Goal: Use online tool/utility

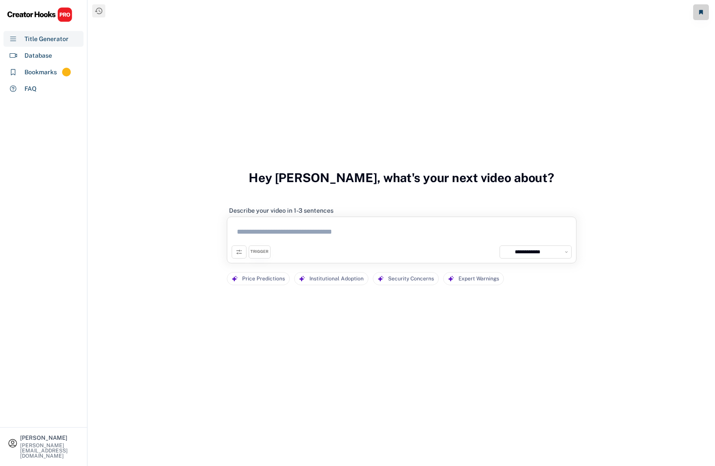
select select "**********"
click at [384, 236] on textarea at bounding box center [402, 234] width 340 height 24
paste textarea "**********"
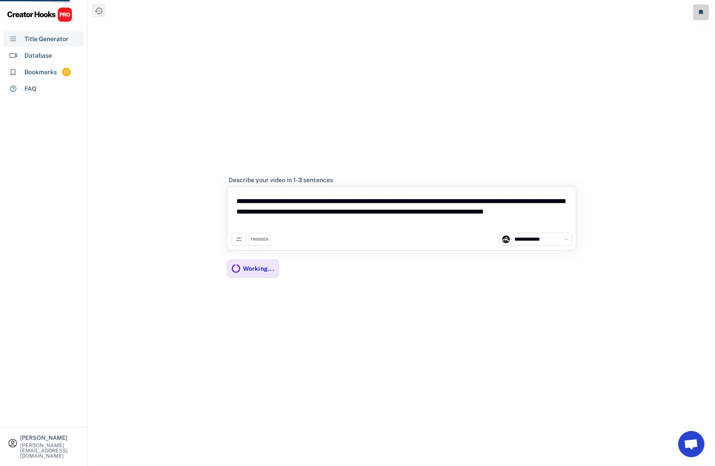
type textarea "**********"
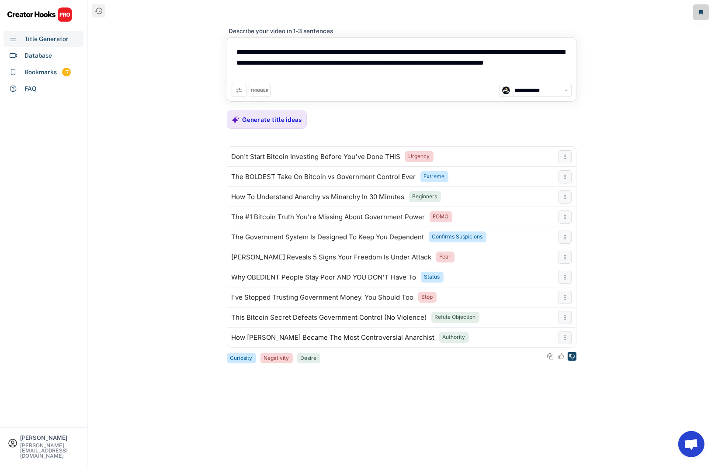
click at [570, 360] on icon at bounding box center [572, 357] width 6 height 6
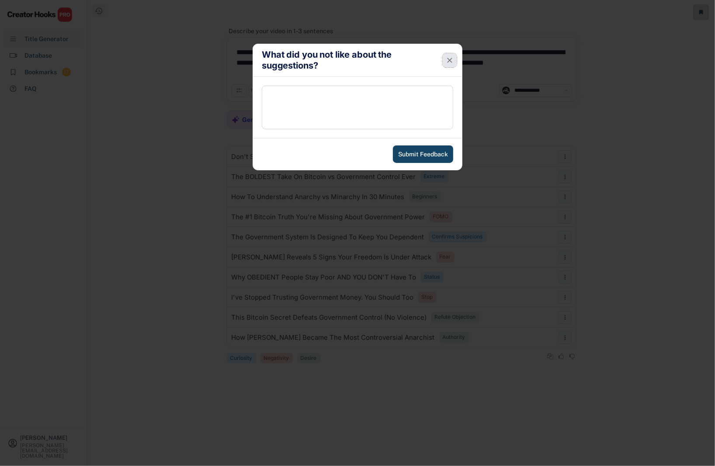
click at [449, 62] on icon at bounding box center [450, 60] width 9 height 9
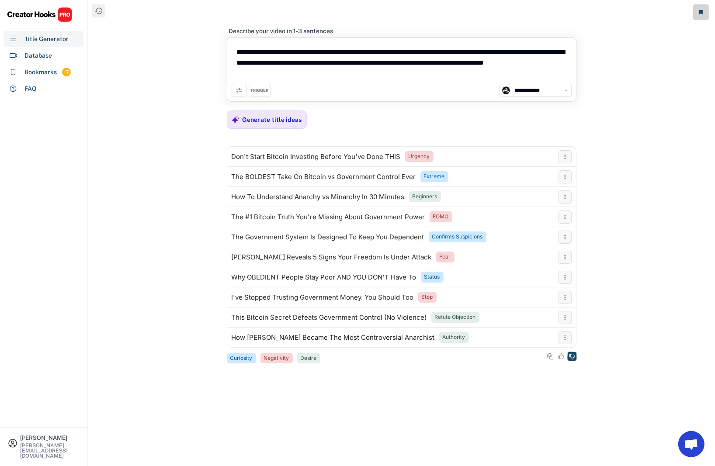
click at [571, 359] on icon at bounding box center [572, 357] width 6 height 6
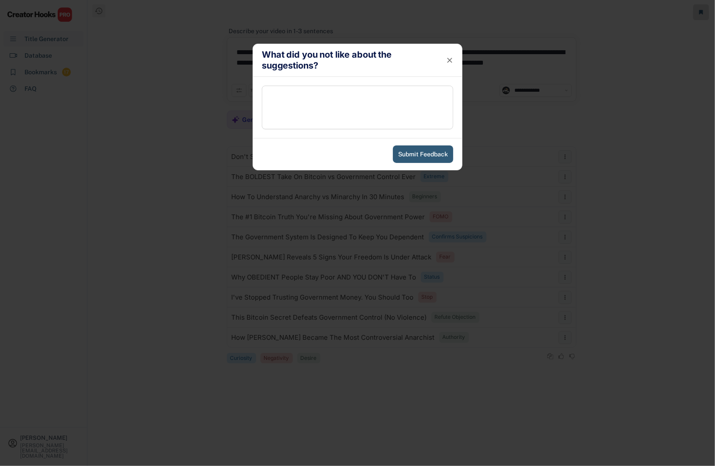
click at [413, 155] on button "Submit Feedback" at bounding box center [423, 154] width 60 height 17
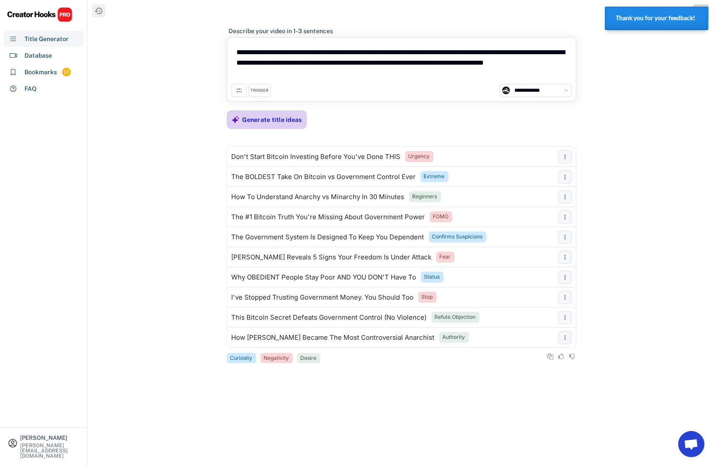
click at [236, 117] on icon at bounding box center [236, 120] width 8 height 8
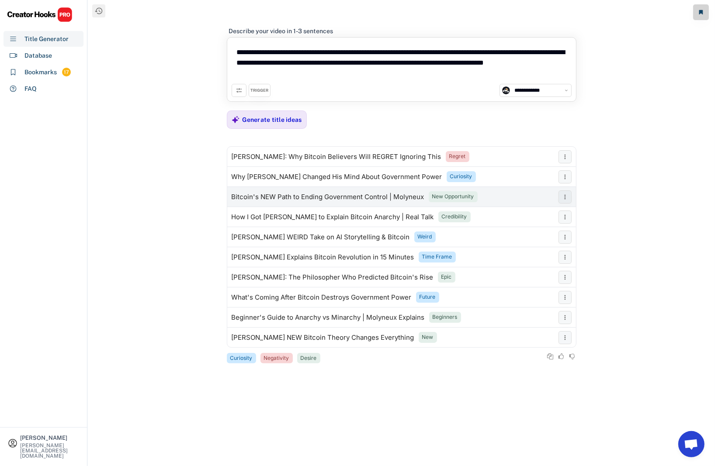
click at [275, 196] on div "Bitcoin's NEW Path to Ending Government Control | Molyneux" at bounding box center [328, 197] width 193 height 7
click at [46, 58] on div "Database" at bounding box center [38, 55] width 28 height 9
select select "**********"
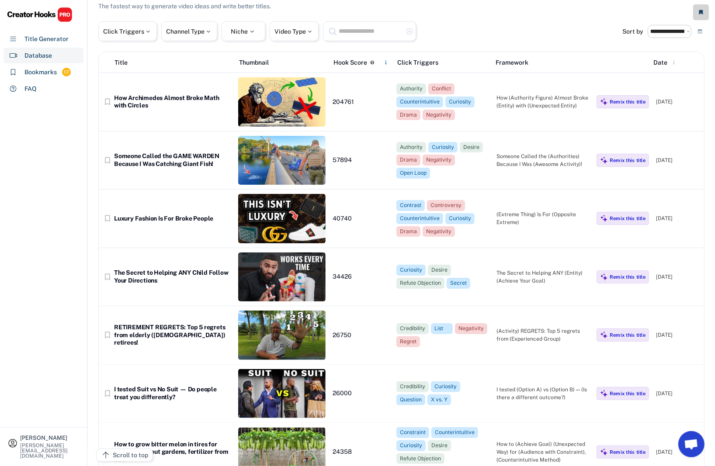
scroll to position [23, 0]
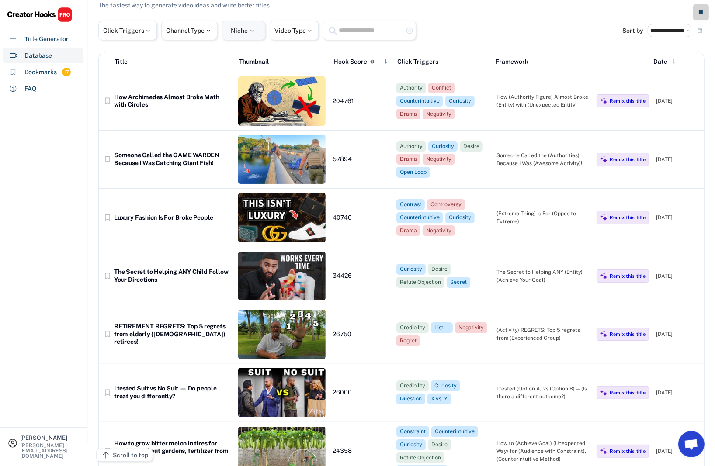
click at [256, 33] on div at bounding box center [252, 31] width 8 height 6
select select
click at [253, 57] on input "search" at bounding box center [275, 59] width 87 height 6
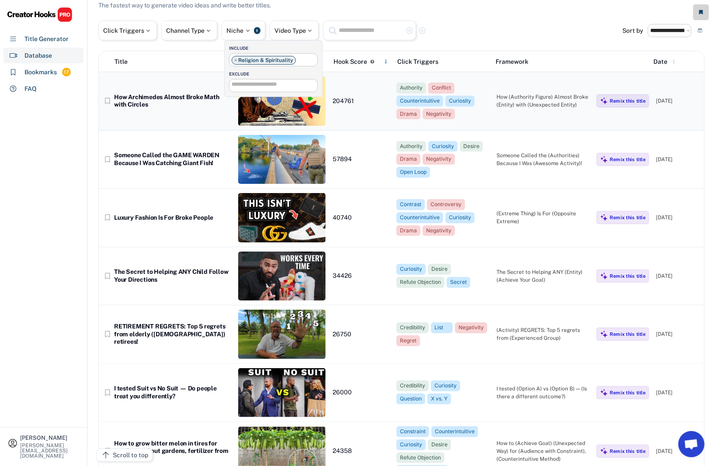
scroll to position [230, 0]
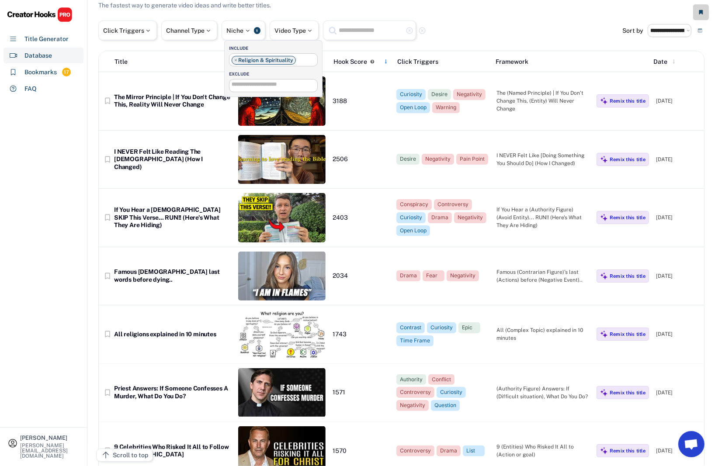
click at [493, 28] on div "Click Triggers Channel Type Niche 1 Video Type highlight_remove highlight_remove" at bounding box center [360, 31] width 524 height 20
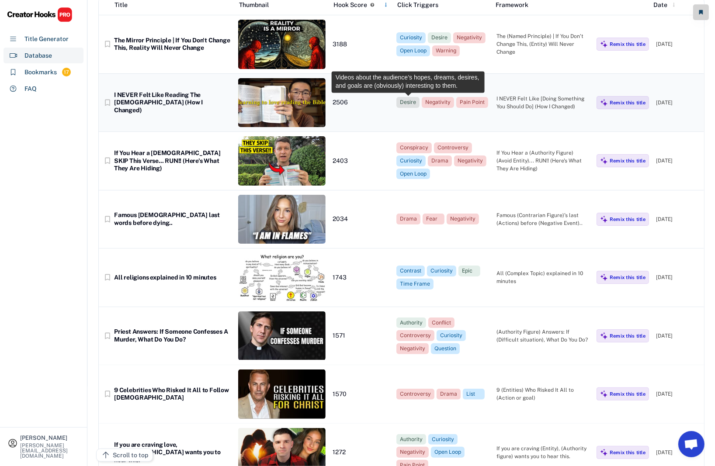
scroll to position [0, 0]
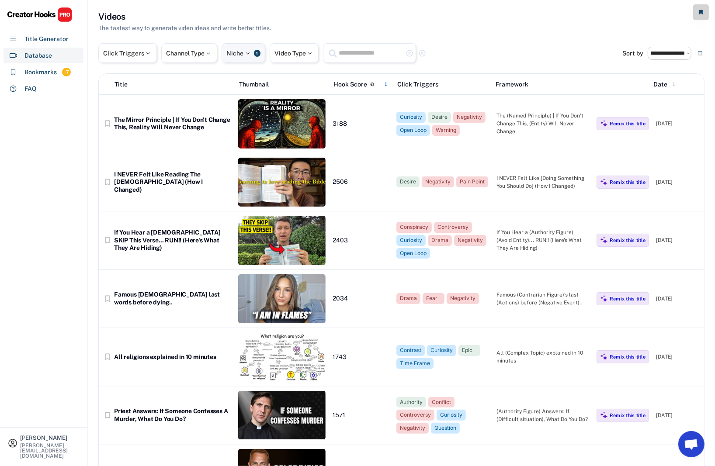
click at [250, 58] on div "Niche 1" at bounding box center [244, 53] width 44 height 20
select select "**********"
select select
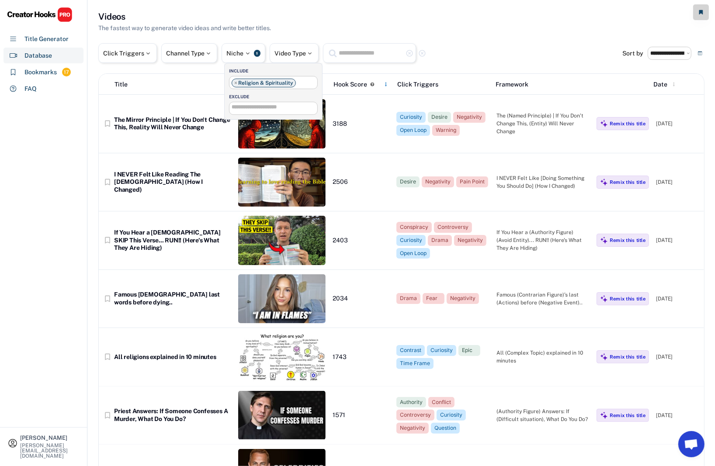
click at [237, 83] on span "×" at bounding box center [235, 82] width 3 height 5
select select
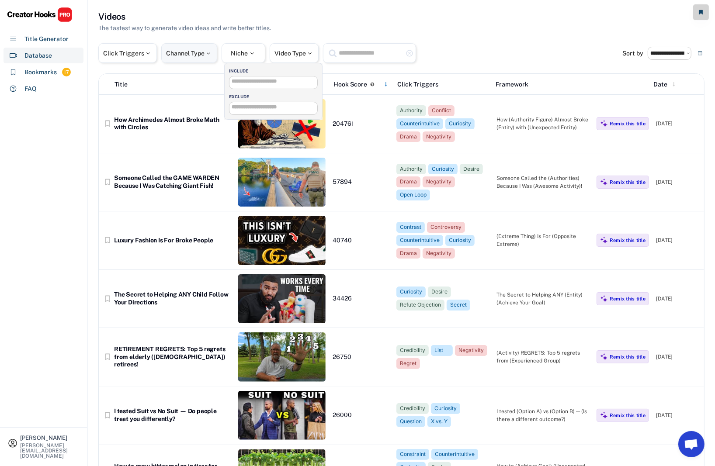
click at [191, 58] on div "Channel Type" at bounding box center [189, 53] width 56 height 20
select select
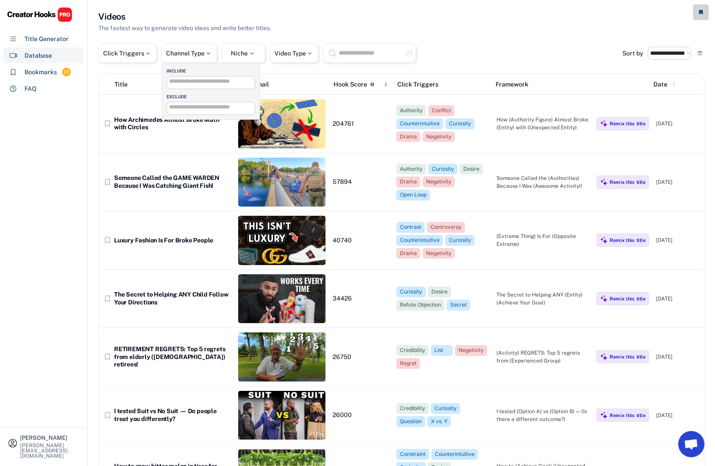
click at [193, 81] on input "search" at bounding box center [212, 82] width 87 height 6
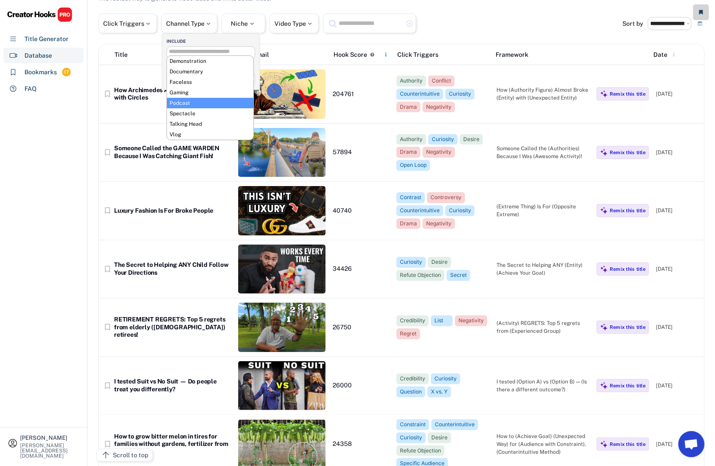
scroll to position [29, 0]
select select "**********"
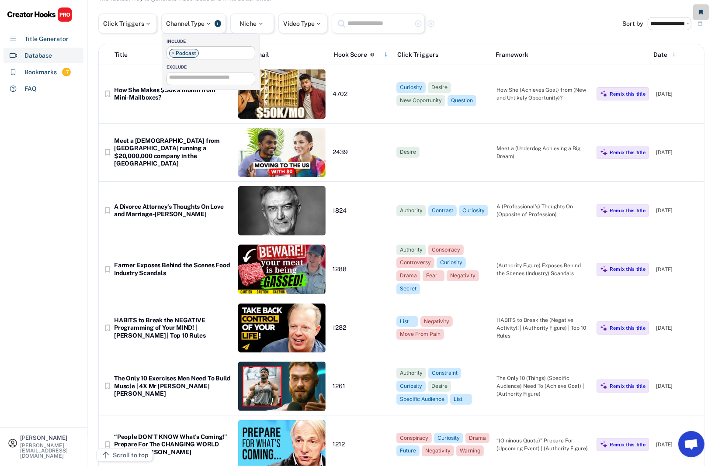
click at [473, 28] on div "Click Triggers Channel Type 1 Niche 0 Video Type highlight_remove highlight_rem…" at bounding box center [360, 24] width 524 height 20
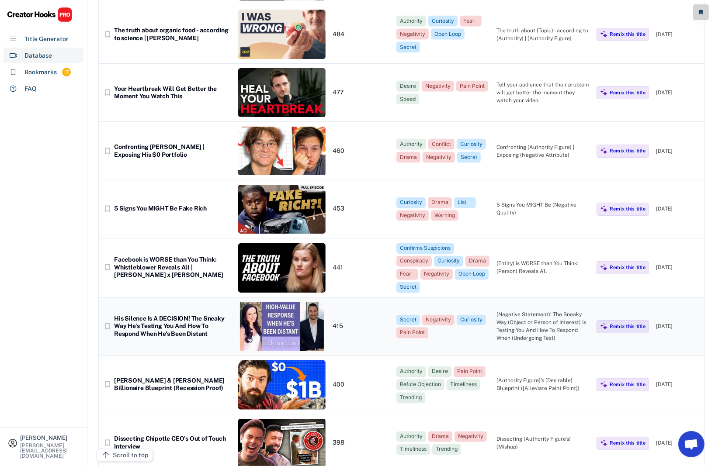
scroll to position [1313, 0]
